Goal: Task Accomplishment & Management: Manage account settings

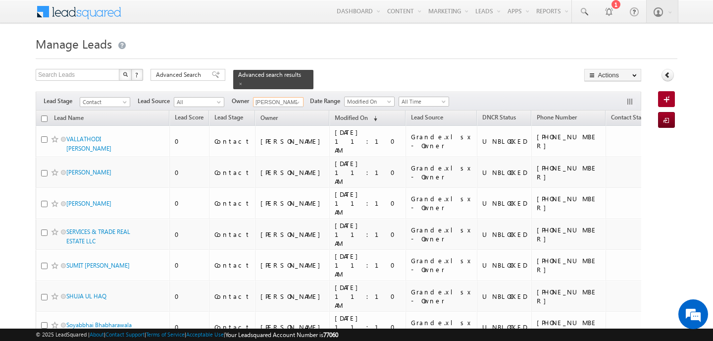
click at [288, 99] on input "[PERSON_NAME]" at bounding box center [278, 102] width 51 height 10
click at [281, 107] on link "Any" at bounding box center [302, 112] width 99 height 11
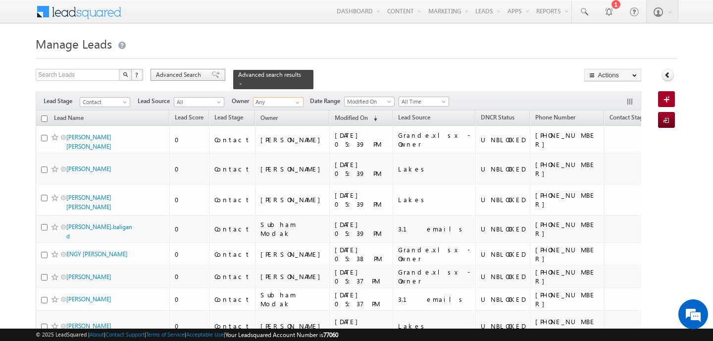
type input "Any"
click at [193, 71] on span "Advanced Search" at bounding box center [180, 74] width 48 height 9
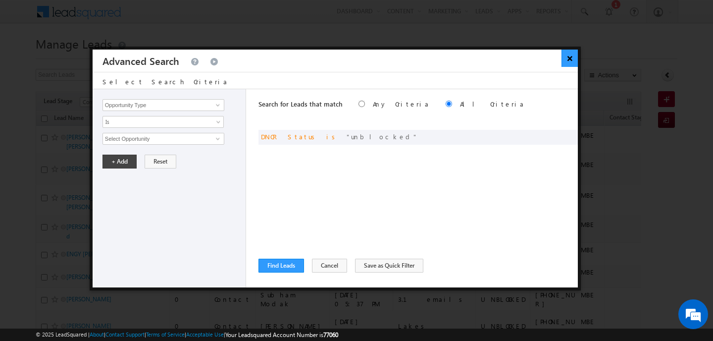
click at [570, 59] on button "×" at bounding box center [570, 58] width 16 height 17
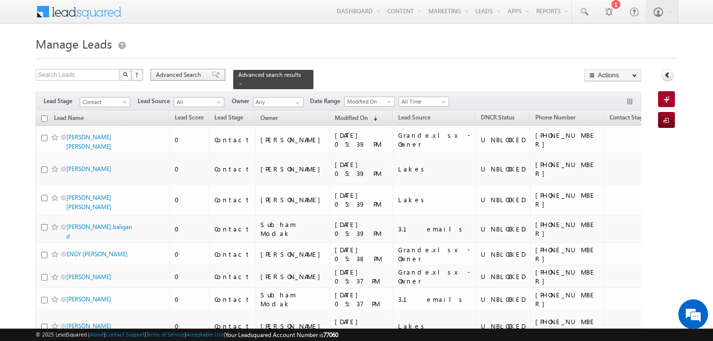
click at [190, 74] on span "Advanced Search" at bounding box center [180, 74] width 48 height 9
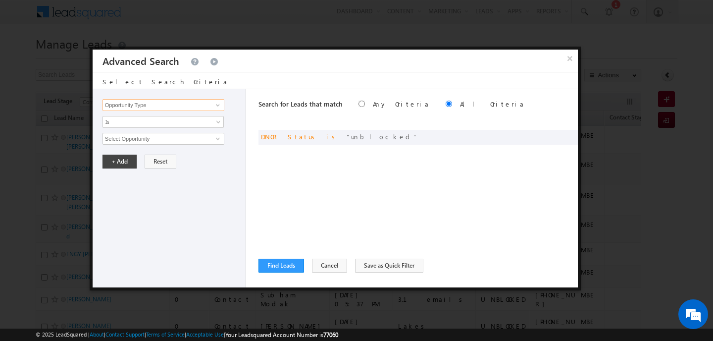
click at [191, 106] on input "Opportunity Type" at bounding box center [164, 105] width 122 height 12
click at [158, 133] on link "Modified On" at bounding box center [164, 135] width 122 height 11
type input "Modified On"
click at [136, 122] on span "Is" at bounding box center [156, 121] width 107 height 9
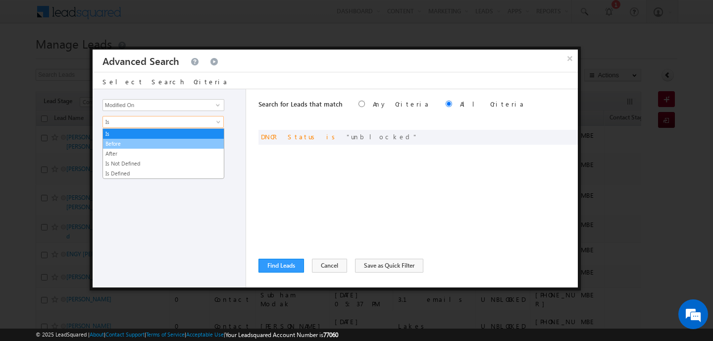
click at [129, 145] on link "Before" at bounding box center [163, 143] width 121 height 9
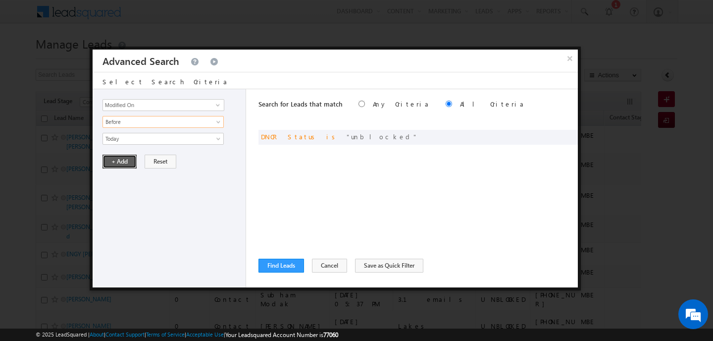
click at [125, 168] on button "+ Add" at bounding box center [120, 162] width 34 height 14
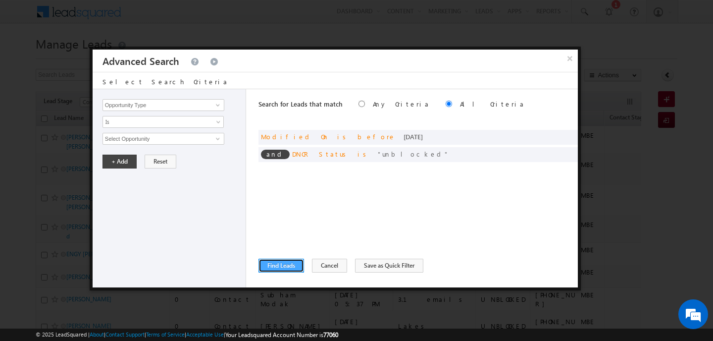
click at [293, 269] on button "Find Leads" at bounding box center [282, 266] width 46 height 14
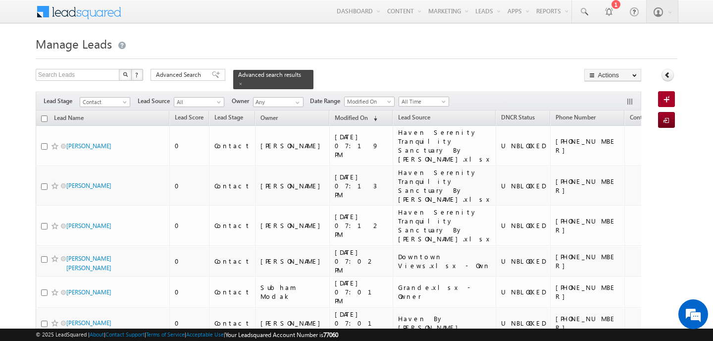
click at [46, 115] on input "checkbox" at bounding box center [44, 118] width 6 height 6
checkbox input "true"
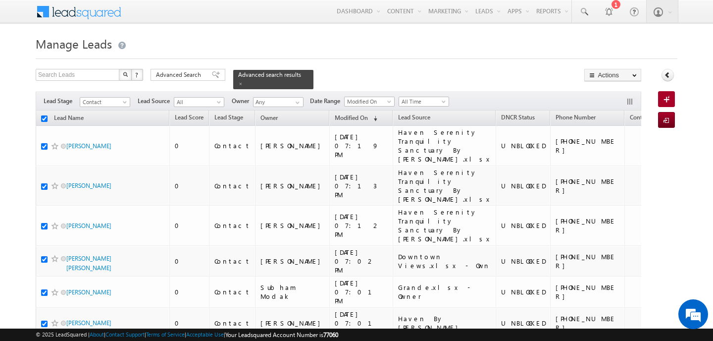
checkbox input "true"
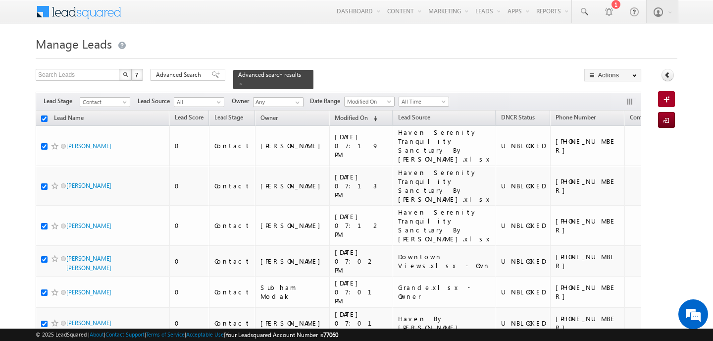
checkbox input "true"
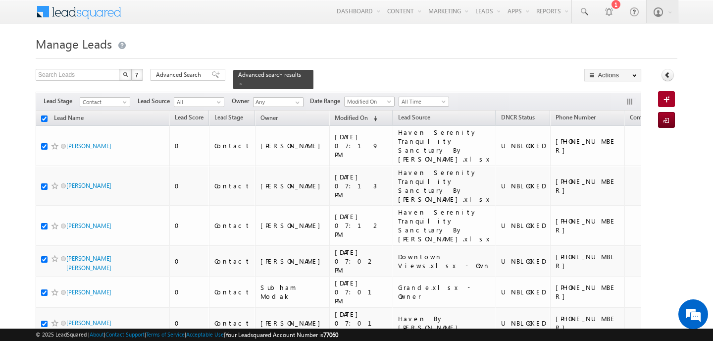
checkbox input "true"
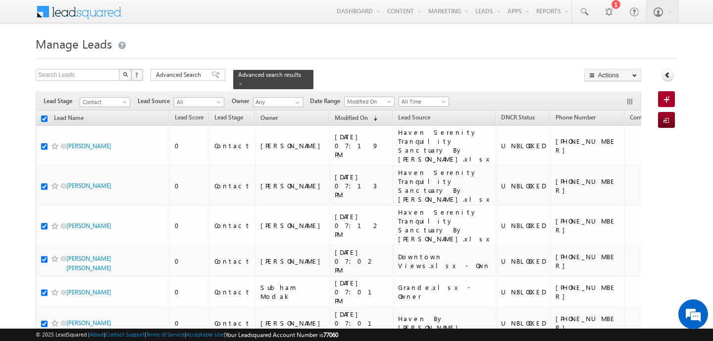
checkbox input "true"
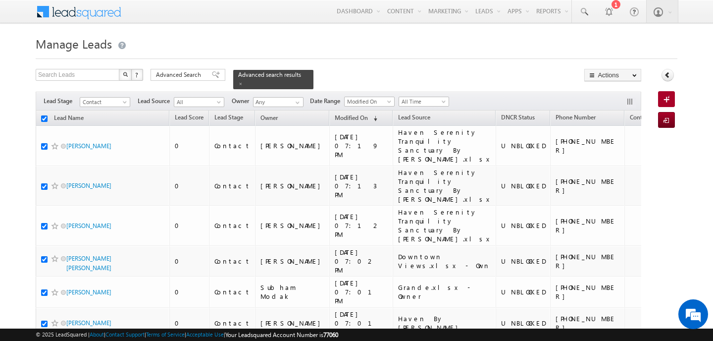
checkbox input "true"
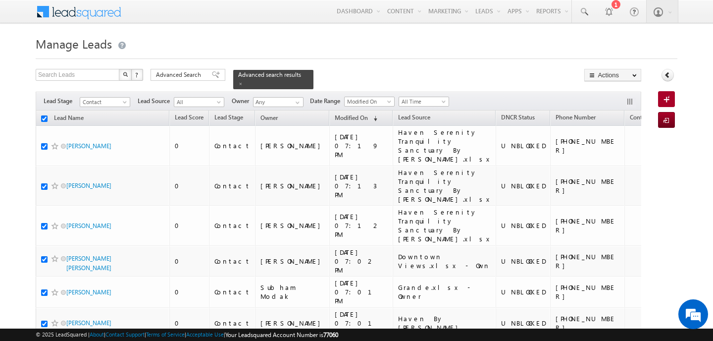
checkbox input "true"
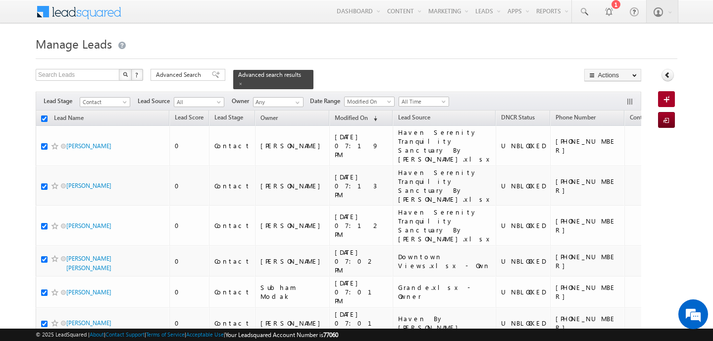
checkbox input "true"
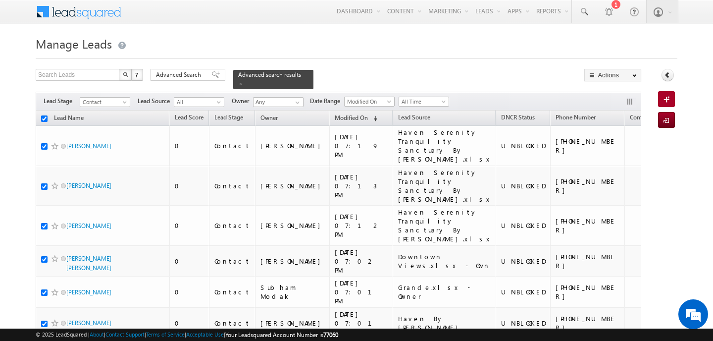
checkbox input "true"
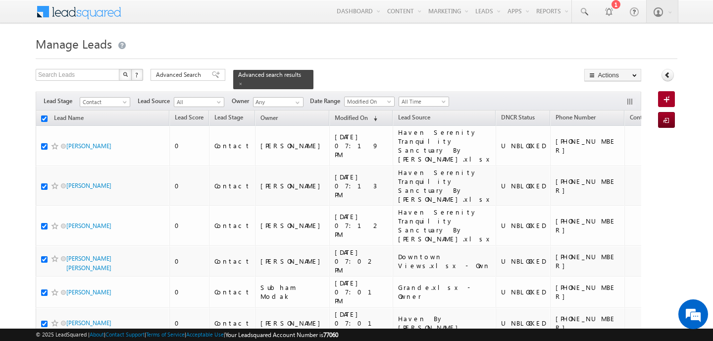
checkbox input "true"
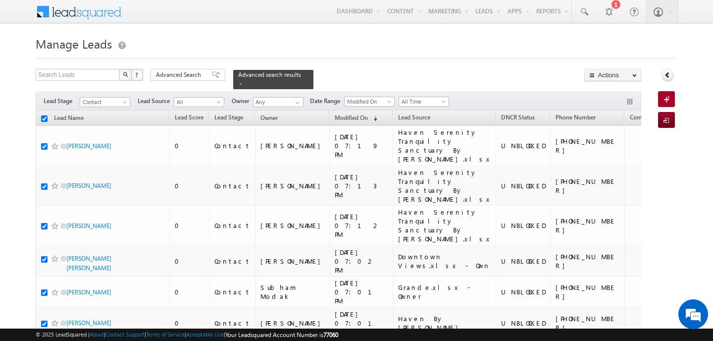
checkbox input "true"
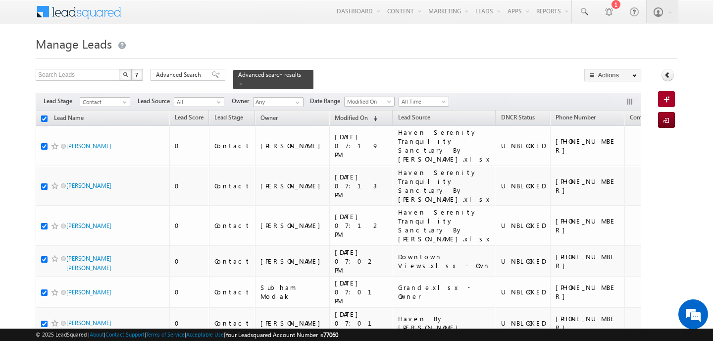
checkbox input "true"
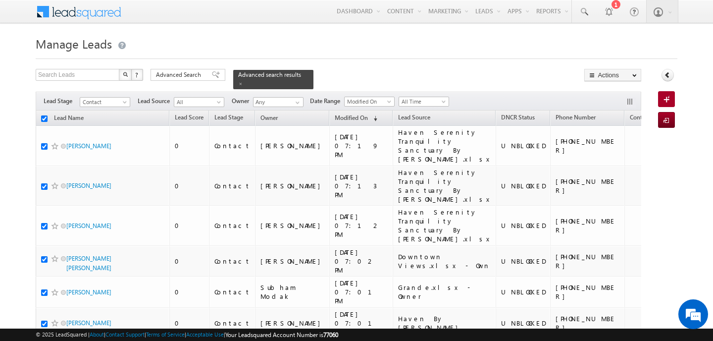
checkbox input "true"
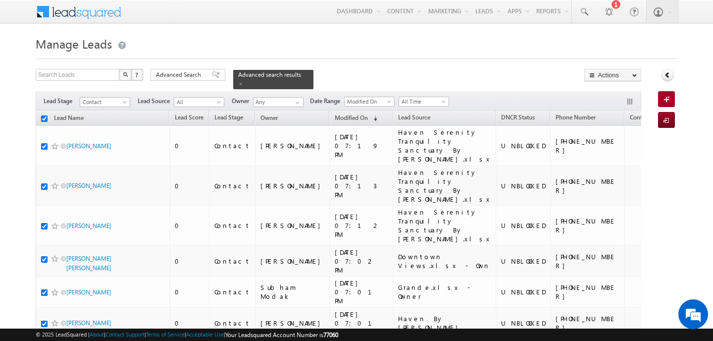
checkbox input "true"
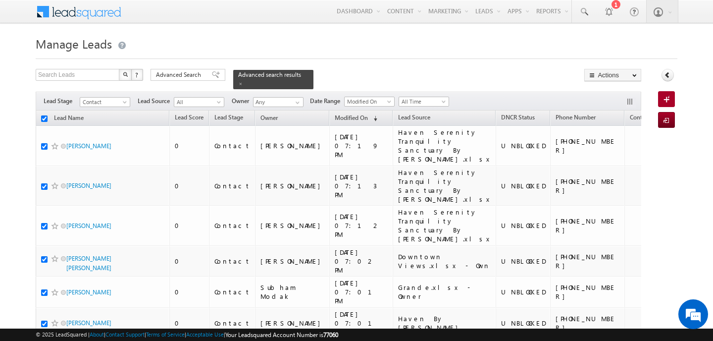
checkbox input "true"
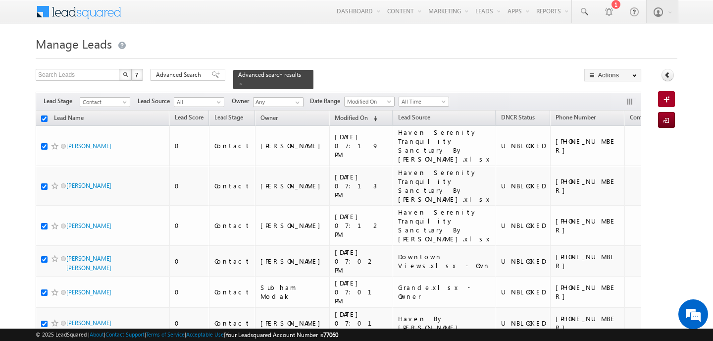
checkbox input "true"
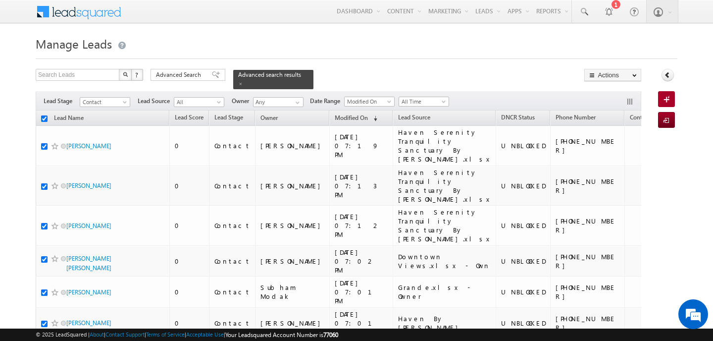
checkbox input "true"
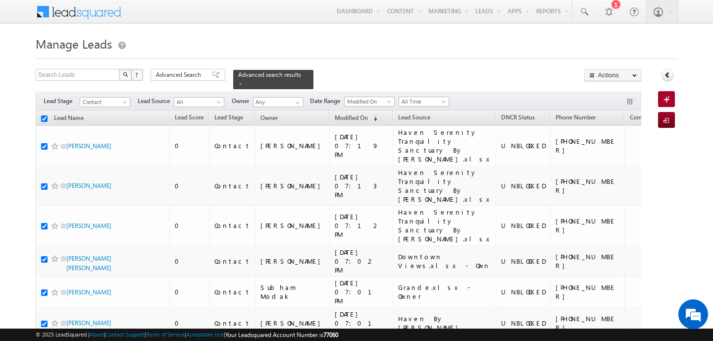
checkbox input "true"
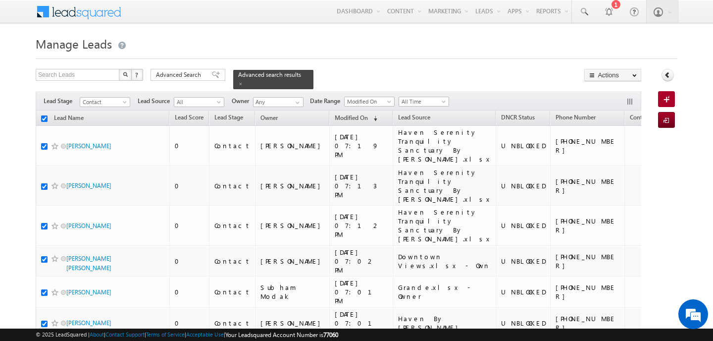
checkbox input "true"
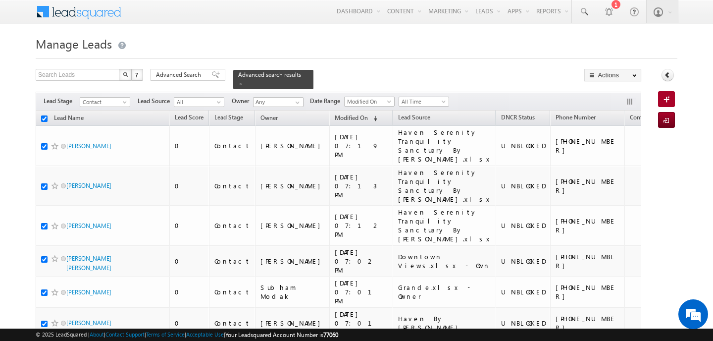
checkbox input "true"
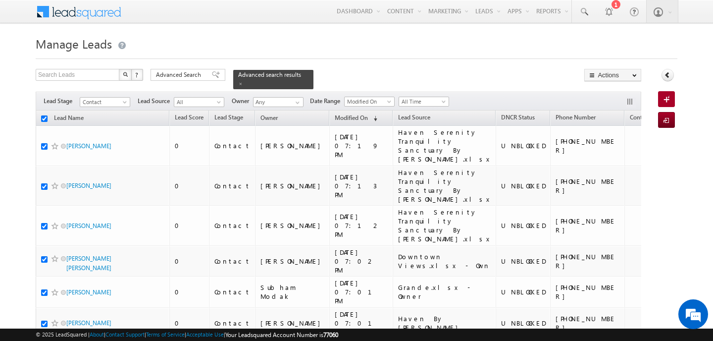
checkbox input "true"
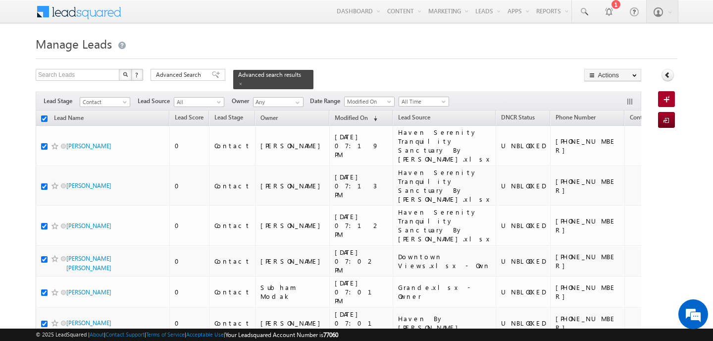
checkbox input "true"
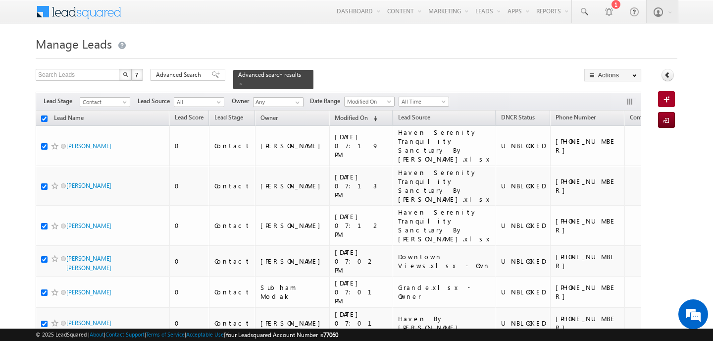
checkbox input "true"
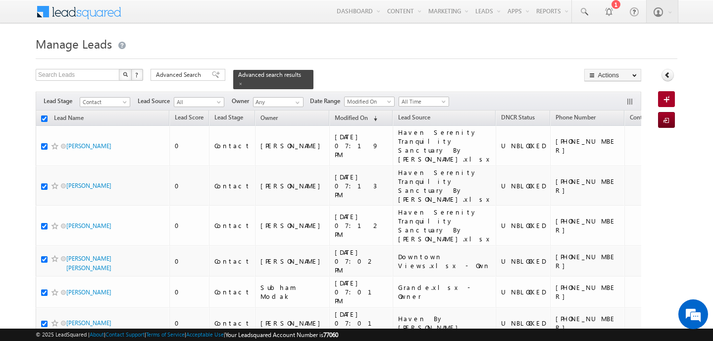
checkbox input "true"
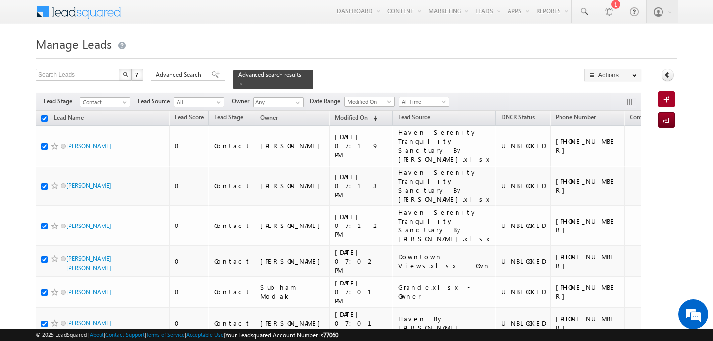
checkbox input "true"
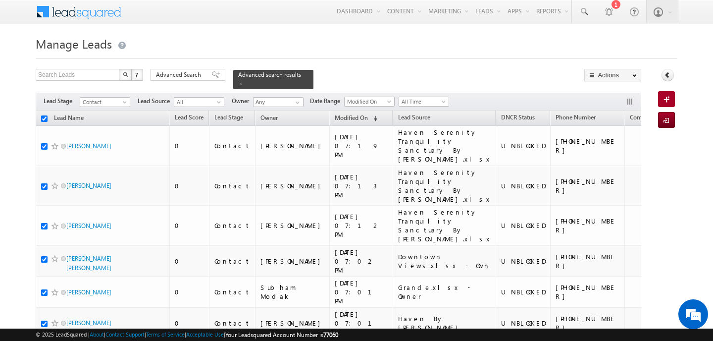
checkbox input "true"
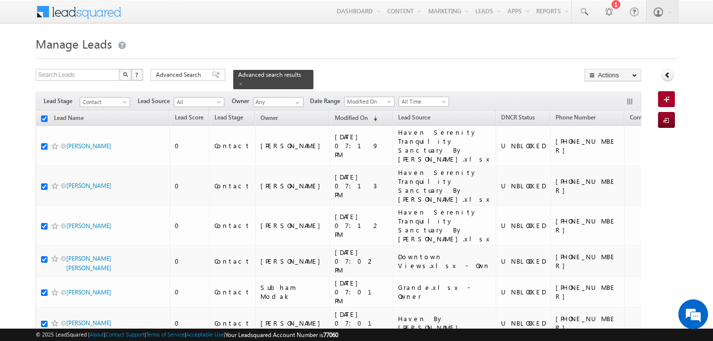
checkbox input "true"
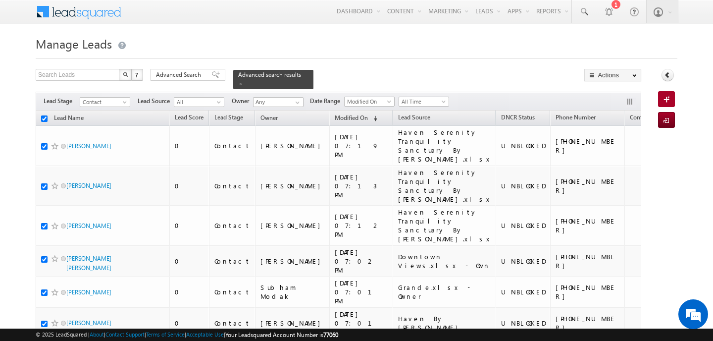
checkbox input "true"
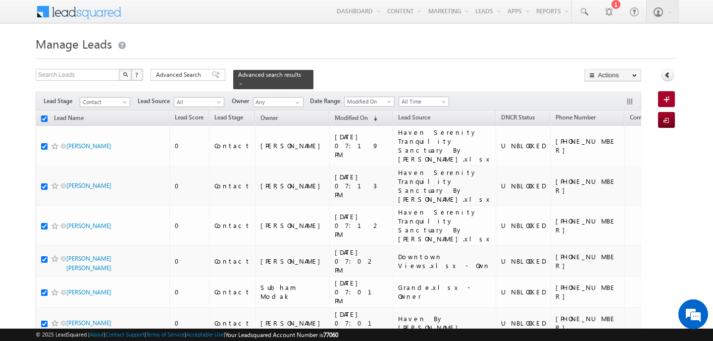
checkbox input "true"
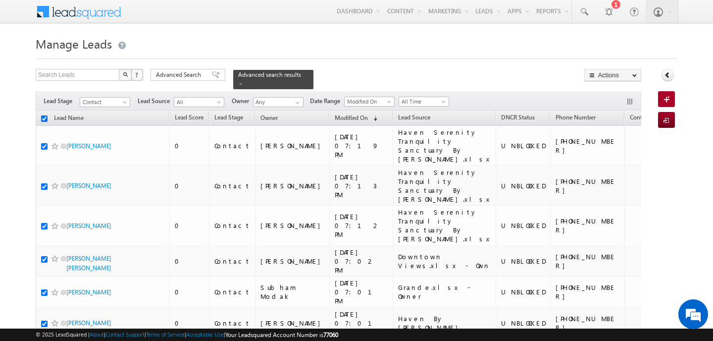
checkbox input "true"
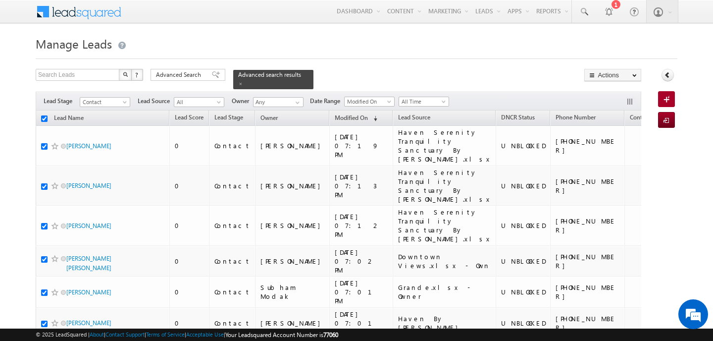
checkbox input "true"
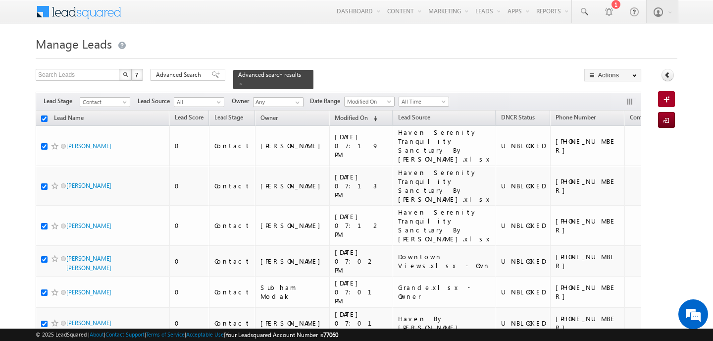
checkbox input "true"
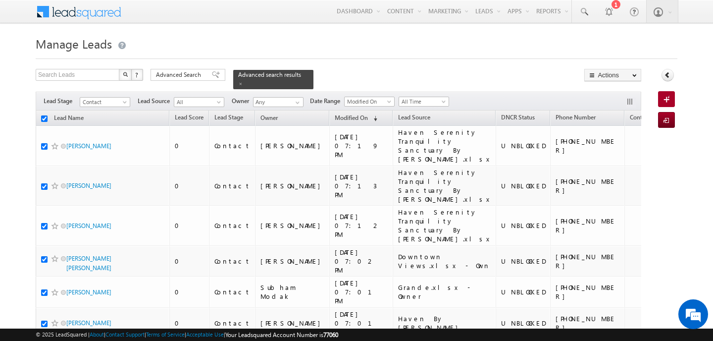
checkbox input "true"
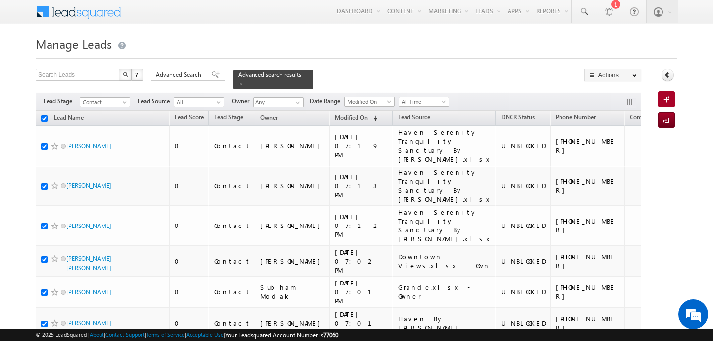
checkbox input "true"
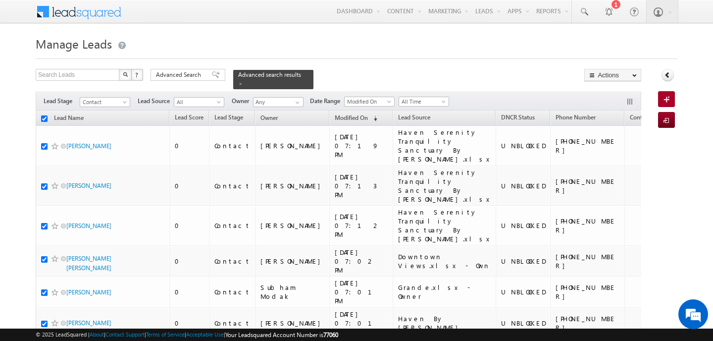
checkbox input "true"
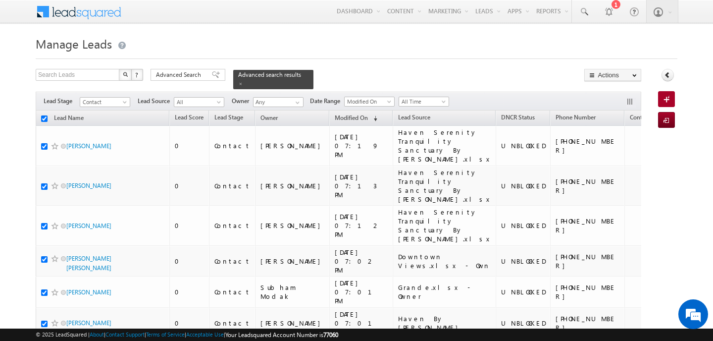
checkbox input "true"
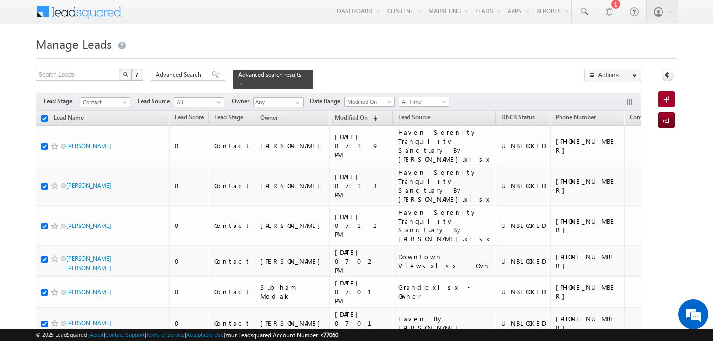
checkbox input "true"
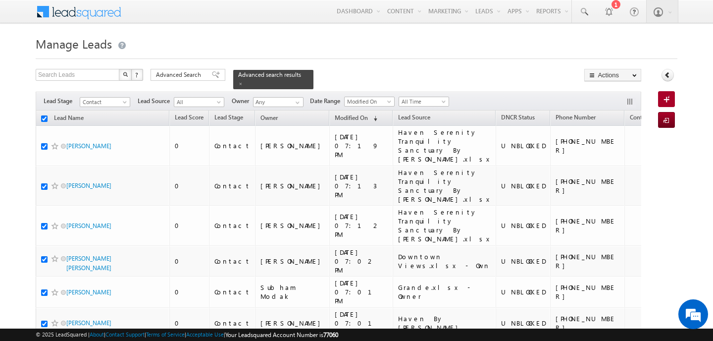
checkbox input "true"
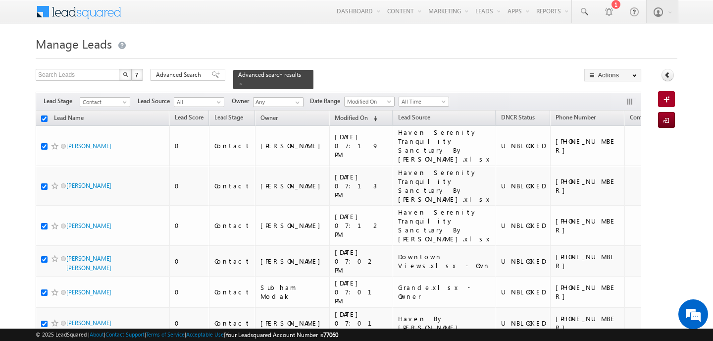
checkbox input "true"
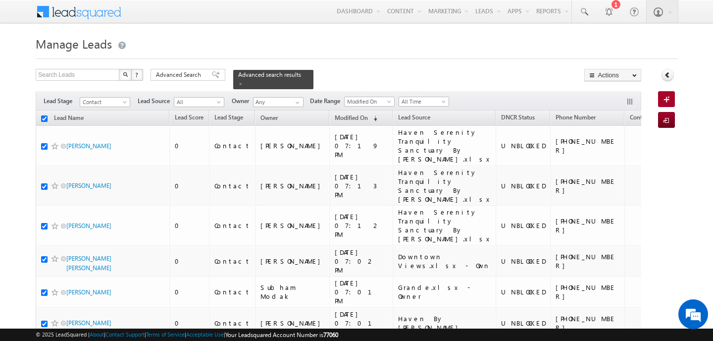
checkbox input "true"
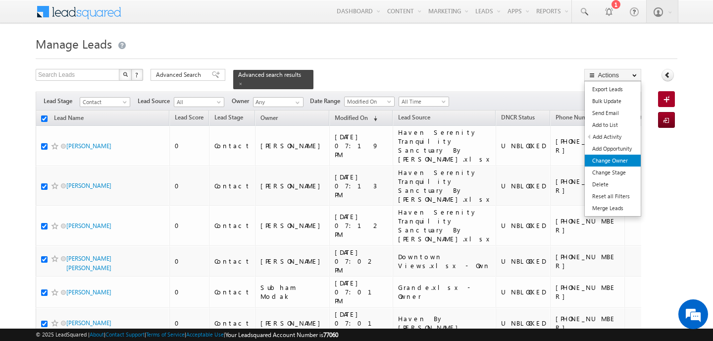
click at [623, 155] on link "Change Owner" at bounding box center [613, 161] width 56 height 12
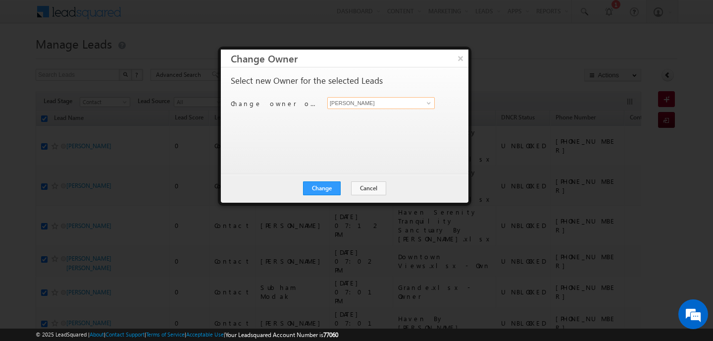
click at [371, 101] on input "[PERSON_NAME]" at bounding box center [380, 103] width 107 height 12
click at [373, 117] on link "[PERSON_NAME] [PERSON_NAME][EMAIL_ADDRESS][PERSON_NAME][DOMAIN_NAME]" at bounding box center [380, 118] width 107 height 19
click at [335, 184] on button "Change" at bounding box center [322, 188] width 38 height 14
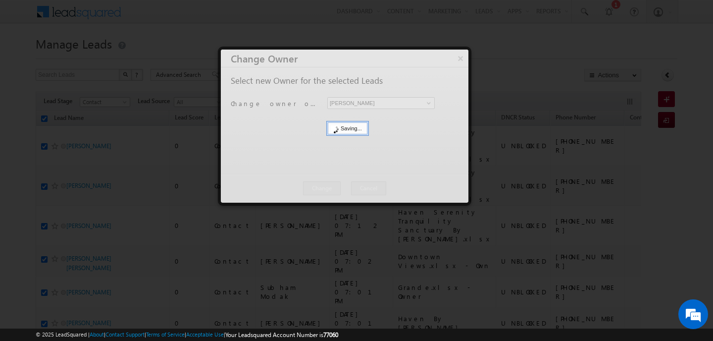
click at [340, 185] on div at bounding box center [345, 126] width 248 height 153
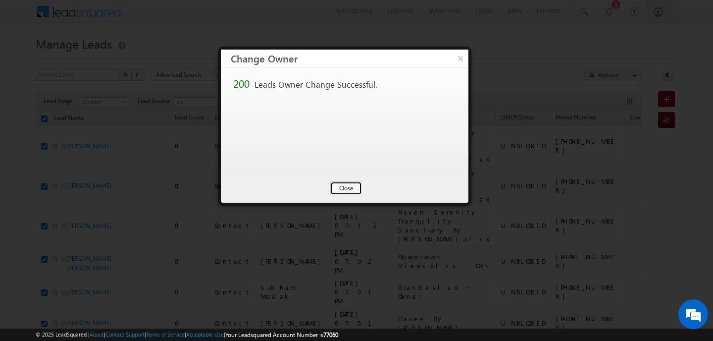
click at [340, 185] on button "Close" at bounding box center [346, 188] width 32 height 14
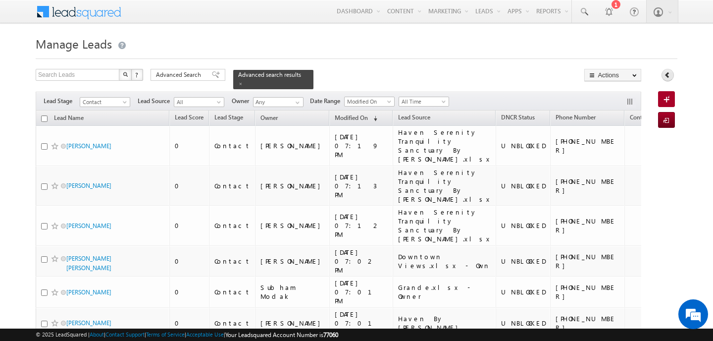
click at [666, 71] on link at bounding box center [668, 75] width 12 height 12
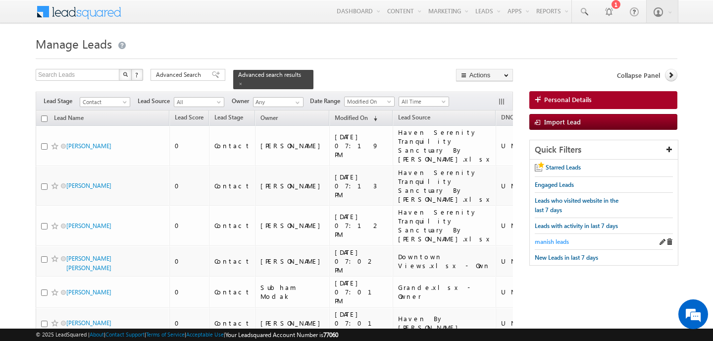
click at [549, 241] on span "manish leads" at bounding box center [552, 241] width 34 height 7
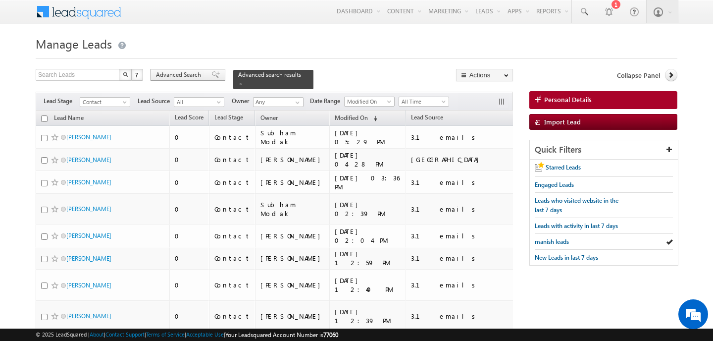
click at [179, 74] on span "Advanced Search" at bounding box center [180, 74] width 48 height 9
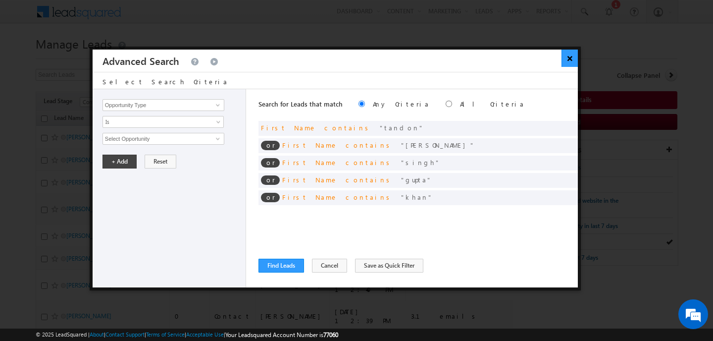
click at [574, 63] on button "×" at bounding box center [570, 58] width 16 height 17
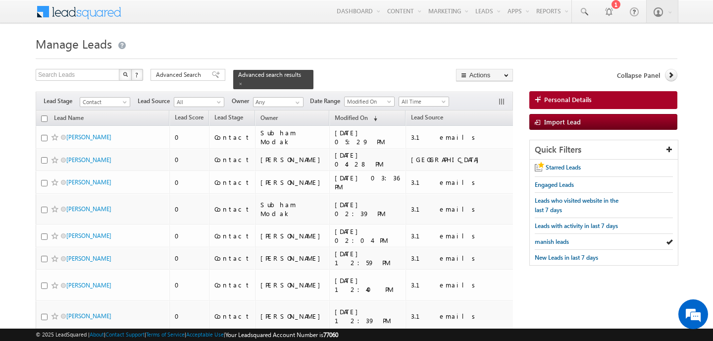
click at [44, 115] on input "checkbox" at bounding box center [44, 118] width 6 height 6
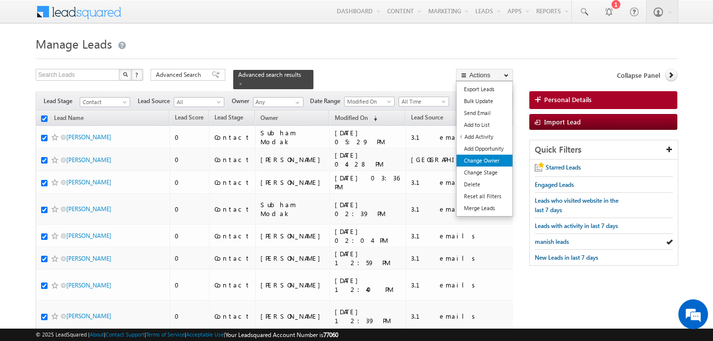
click at [490, 158] on link "Change Owner" at bounding box center [485, 161] width 56 height 12
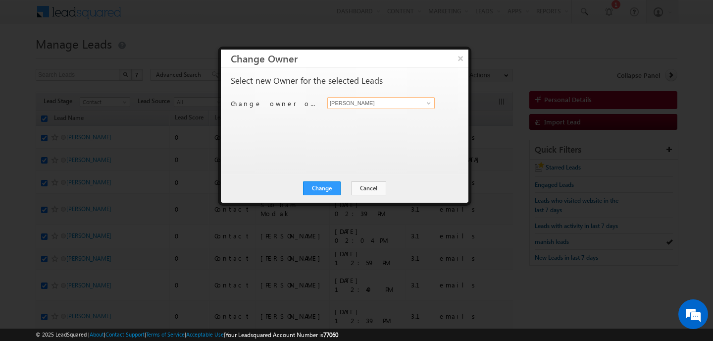
click at [359, 103] on input "[PERSON_NAME]" at bounding box center [380, 103] width 107 height 12
click at [459, 56] on button "×" at bounding box center [460, 58] width 16 height 17
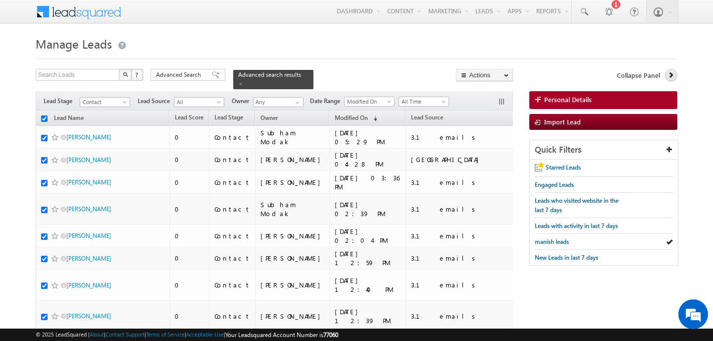
click at [675, 74] on link at bounding box center [671, 75] width 12 height 12
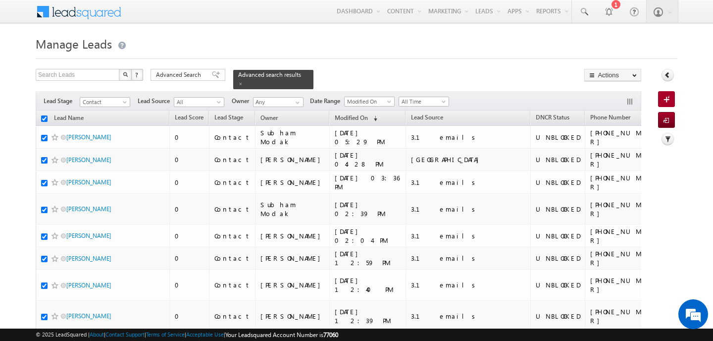
click at [44, 115] on input "checkbox" at bounding box center [44, 118] width 6 height 6
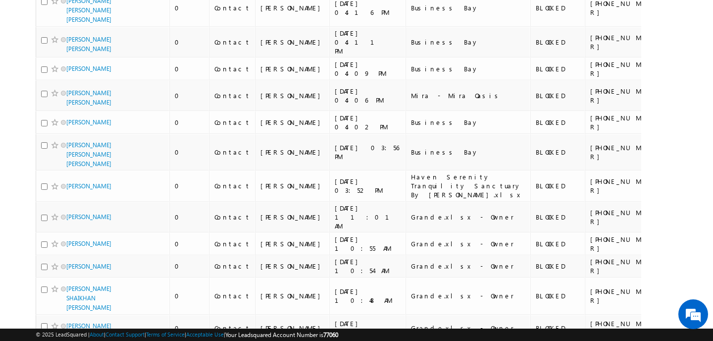
scroll to position [5452, 0]
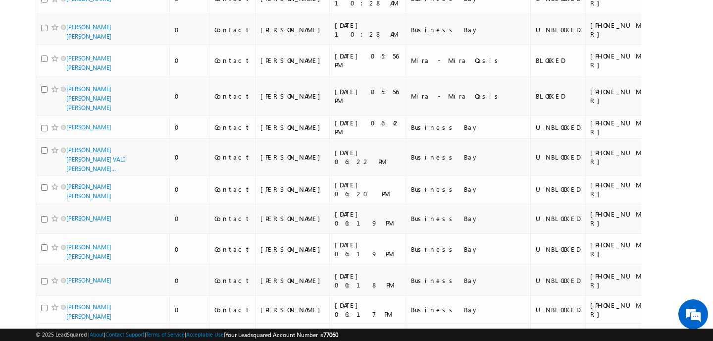
click at [64, 314] on li "50" at bounding box center [70, 313] width 24 height 10
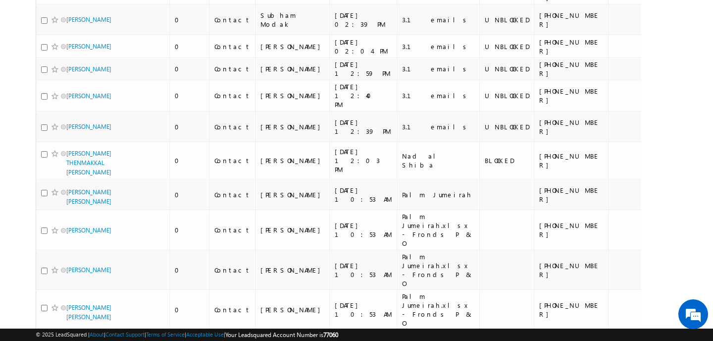
scroll to position [0, 0]
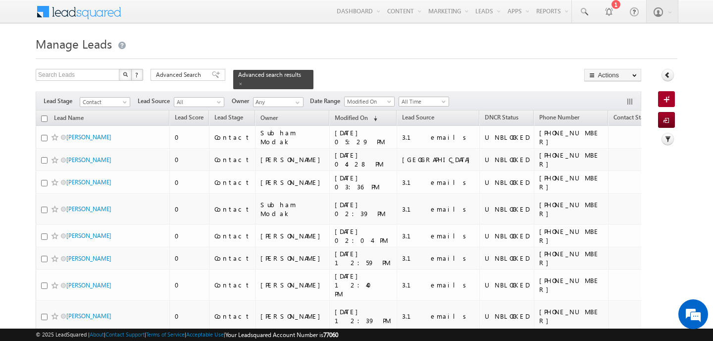
click at [44, 115] on input "checkbox" at bounding box center [44, 118] width 6 height 6
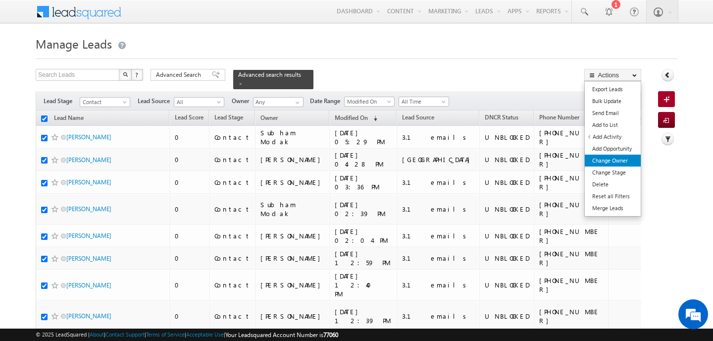
click at [620, 158] on link "Change Owner" at bounding box center [613, 161] width 56 height 12
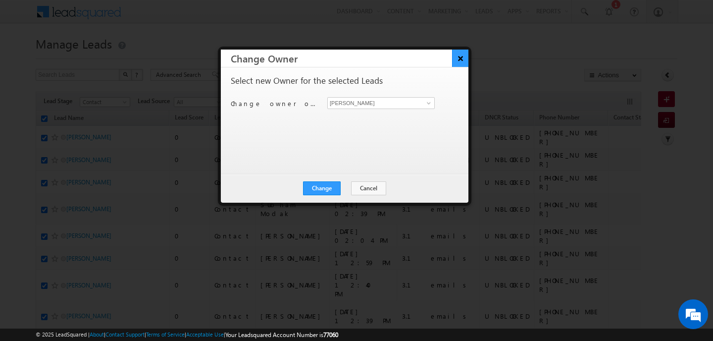
click at [460, 56] on button "×" at bounding box center [460, 58] width 16 height 17
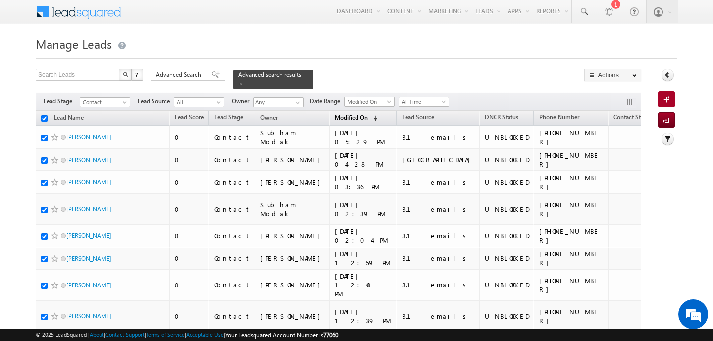
click at [335, 114] on span "Modified On" at bounding box center [351, 117] width 33 height 7
click at [45, 115] on input "checkbox" at bounding box center [44, 118] width 6 height 6
click at [335, 113] on span "Modified On" at bounding box center [351, 116] width 33 height 7
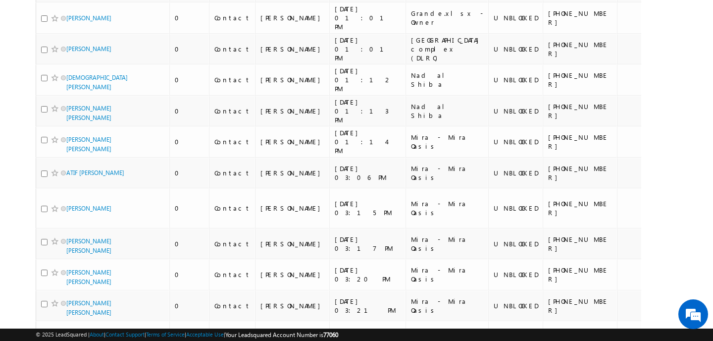
scroll to position [1323, 0]
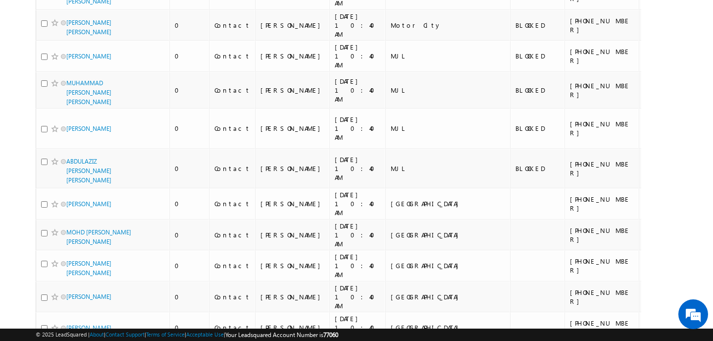
scroll to position [0, 0]
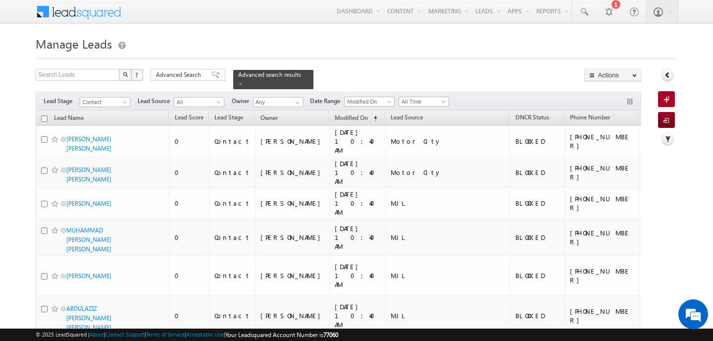
click at [45, 115] on input "checkbox" at bounding box center [44, 118] width 6 height 6
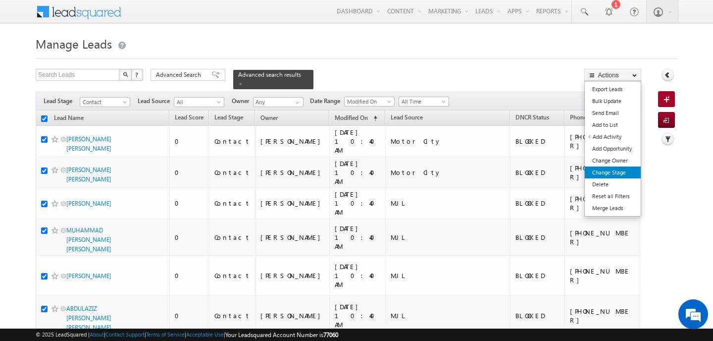
click at [607, 178] on link "Change Stage" at bounding box center [613, 172] width 56 height 12
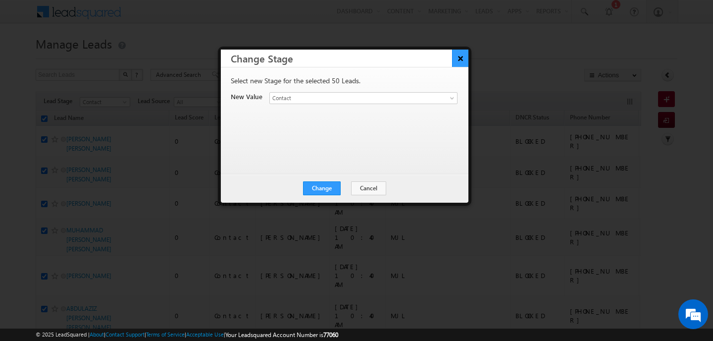
click at [463, 59] on button "×" at bounding box center [460, 58] width 16 height 17
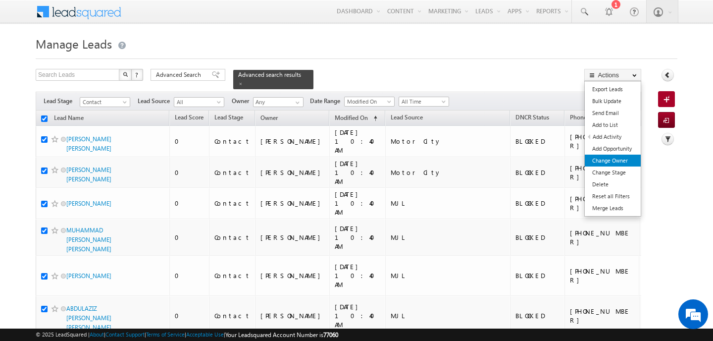
click at [611, 163] on link "Change Owner" at bounding box center [613, 161] width 56 height 12
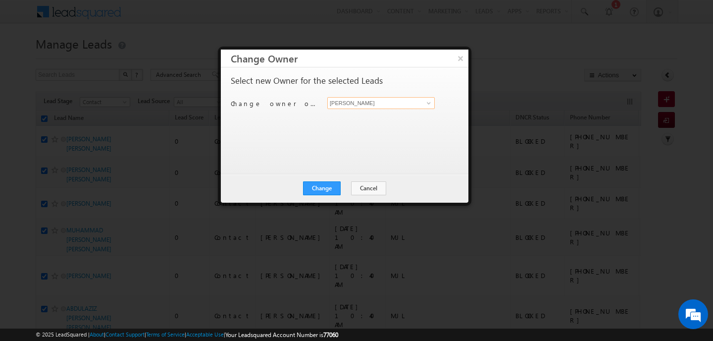
click at [352, 97] on input "[PERSON_NAME]" at bounding box center [380, 103] width 107 height 12
click at [353, 117] on link "[PERSON_NAME] [PERSON_NAME][EMAIL_ADDRESS][PERSON_NAME][DOMAIN_NAME]" at bounding box center [380, 118] width 107 height 19
click at [334, 184] on button "Change" at bounding box center [322, 188] width 38 height 14
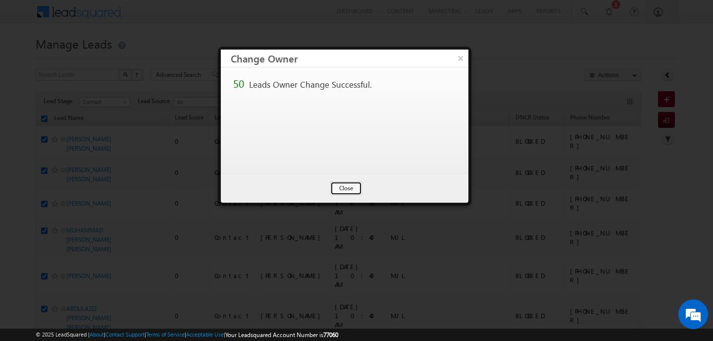
click at [334, 184] on button "Close" at bounding box center [346, 188] width 32 height 14
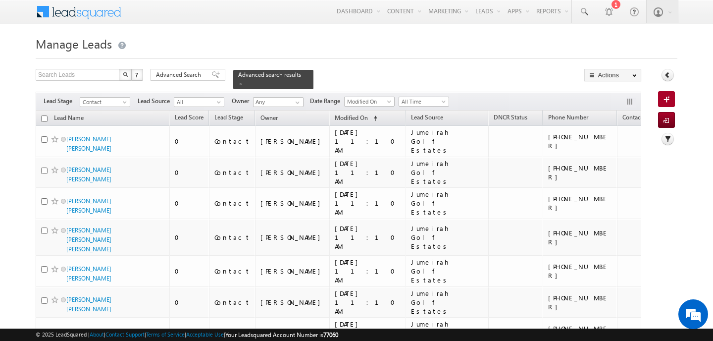
click at [44, 115] on input "checkbox" at bounding box center [44, 118] width 6 height 6
checkbox input "true"
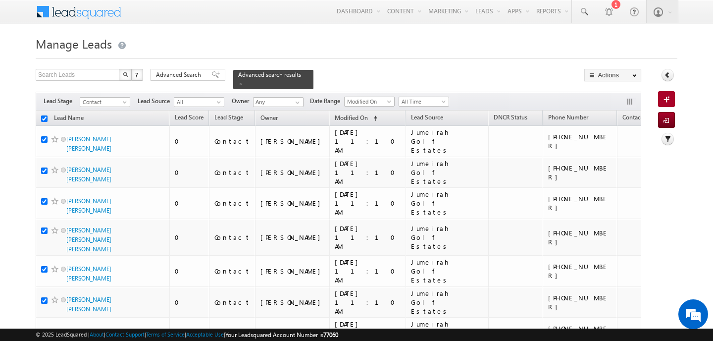
checkbox input "true"
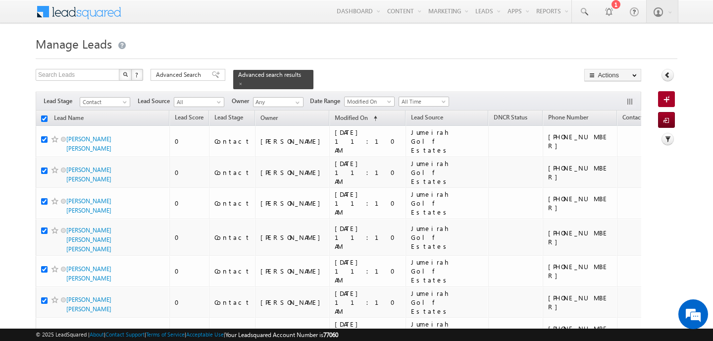
checkbox input "true"
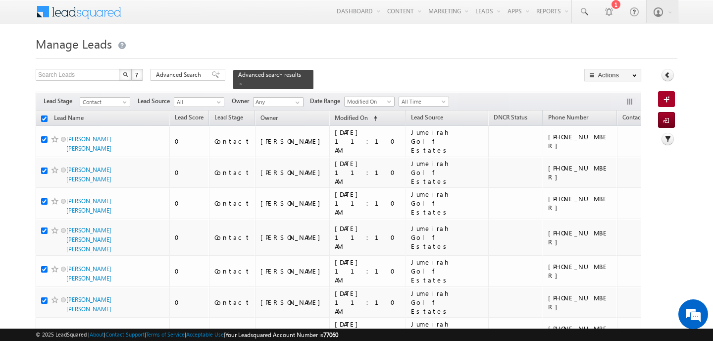
checkbox input "true"
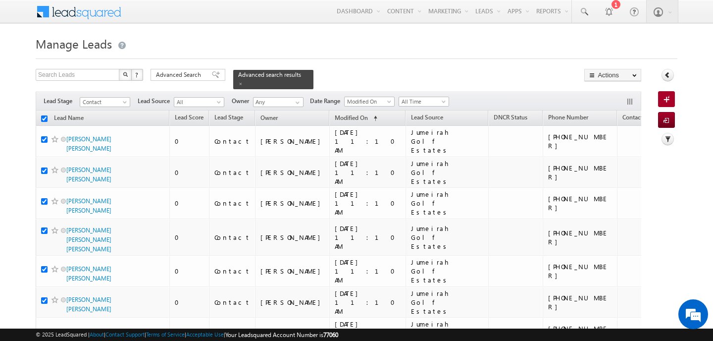
checkbox input "true"
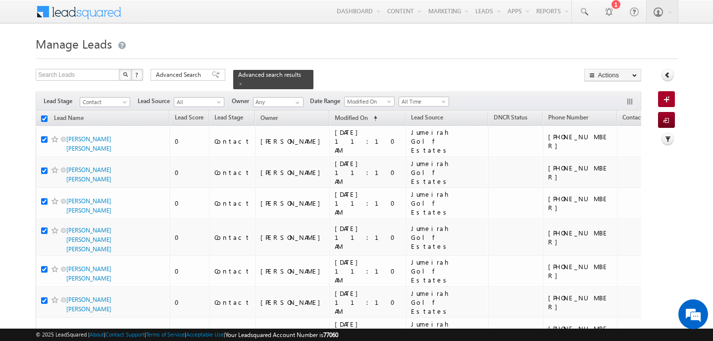
checkbox input "true"
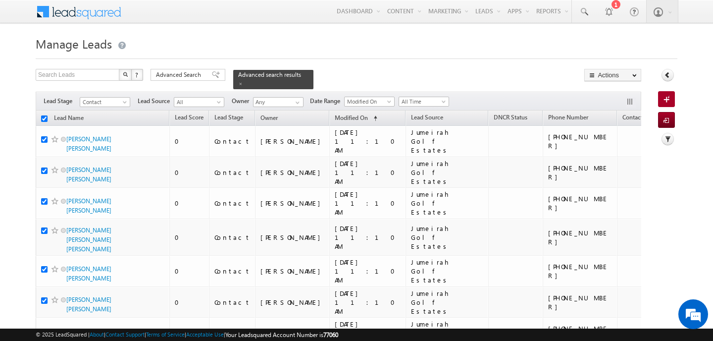
checkbox input "true"
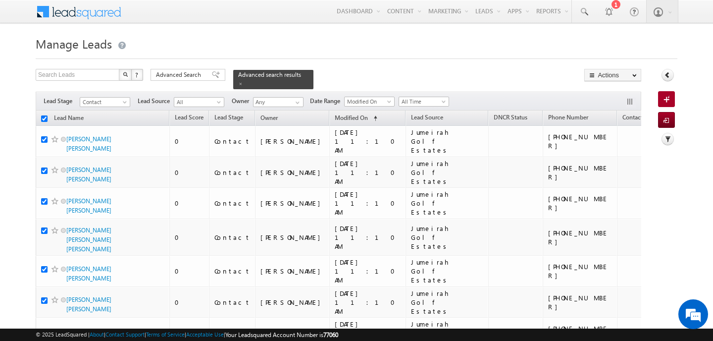
checkbox input "true"
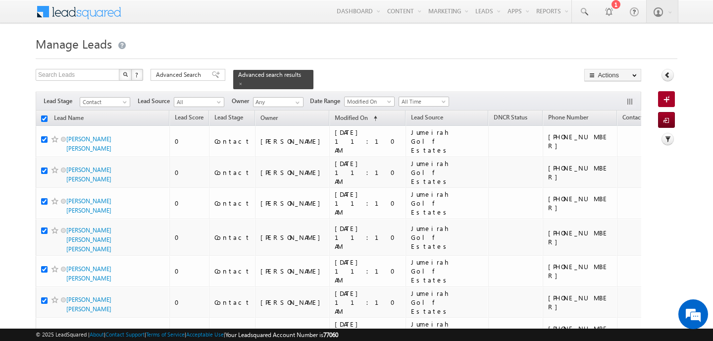
checkbox input "true"
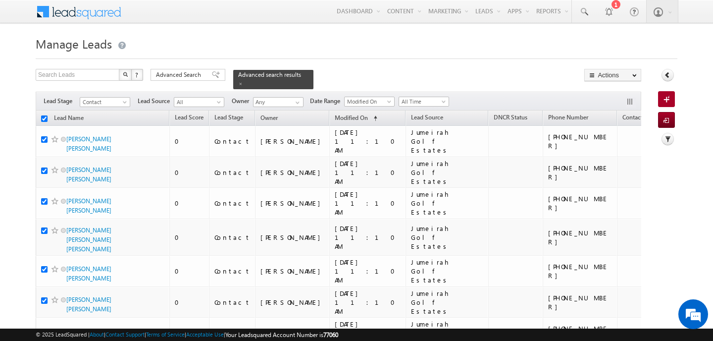
checkbox input "true"
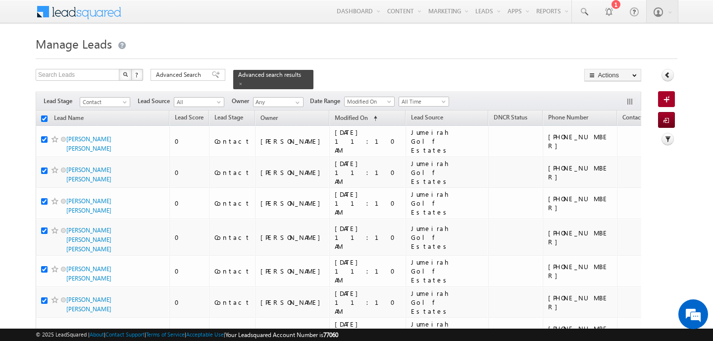
checkbox input "true"
click at [663, 76] on link at bounding box center [668, 75] width 12 height 12
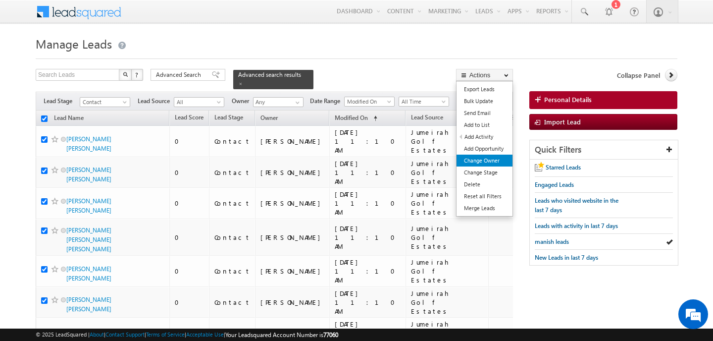
click at [493, 157] on link "Change Owner" at bounding box center [485, 161] width 56 height 12
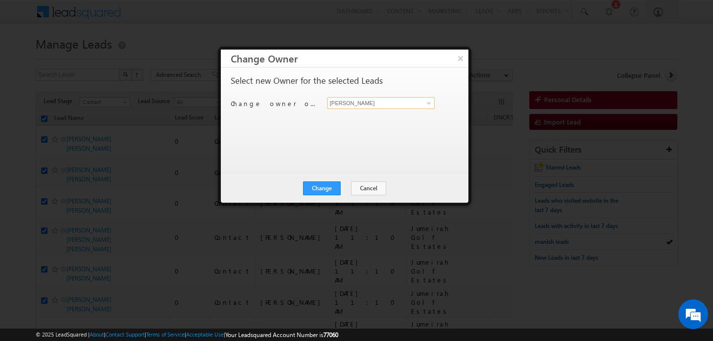
click at [355, 103] on input "[PERSON_NAME]" at bounding box center [380, 103] width 107 height 12
click at [363, 123] on span "anand.pandey@indglobal.ae" at bounding box center [375, 122] width 89 height 7
type input "[PERSON_NAME]"
click at [330, 188] on button "Change" at bounding box center [322, 188] width 38 height 14
